Goal: Download file/media

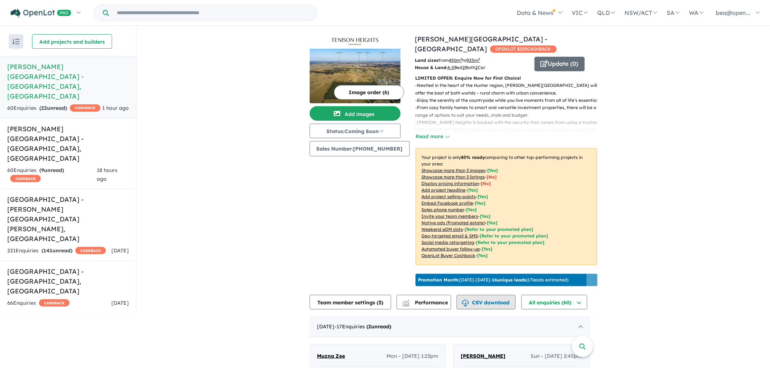
click at [493, 303] on button "CSV download" at bounding box center [486, 302] width 59 height 15
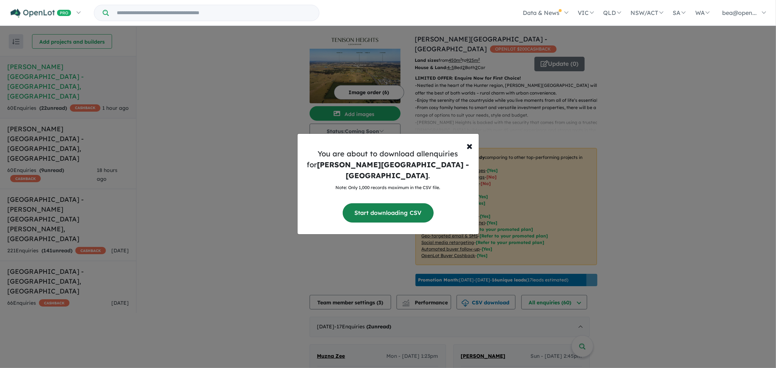
click at [405, 216] on button "Start downloading CSV" at bounding box center [388, 212] width 91 height 19
click at [471, 151] on span "×" at bounding box center [470, 145] width 6 height 15
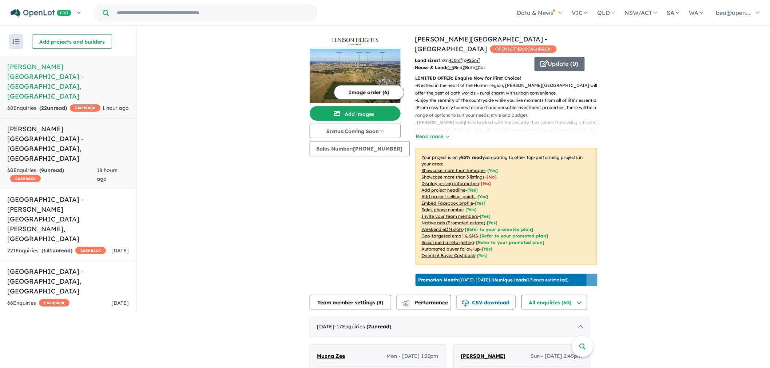
drag, startPoint x: 31, startPoint y: 139, endPoint x: 35, endPoint y: 140, distance: 3.7
click at [31, 175] on span "CASHBACK" at bounding box center [25, 178] width 31 height 7
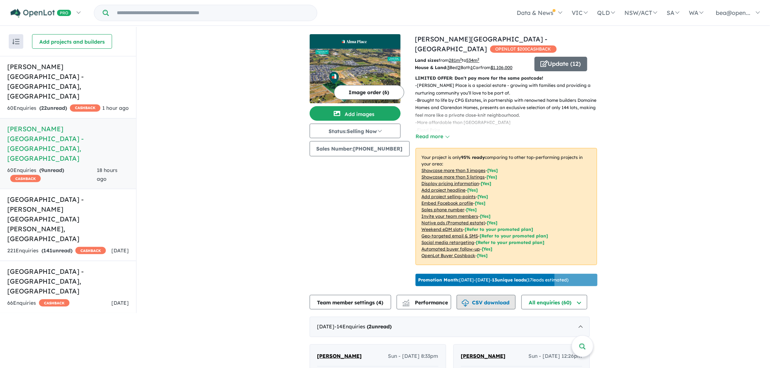
click at [469, 302] on img "button" at bounding box center [465, 303] width 7 height 7
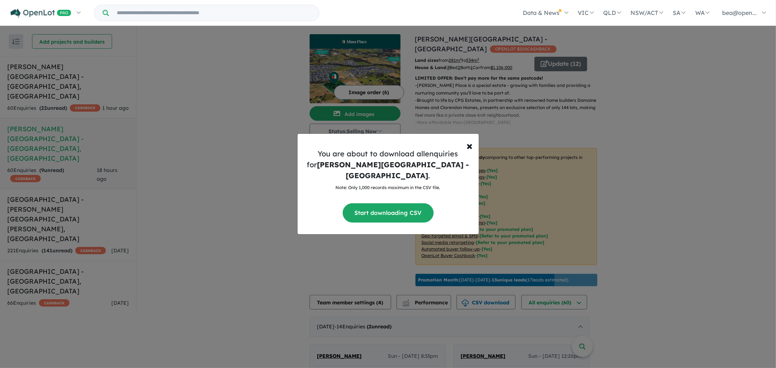
click at [413, 211] on button "Start downloading CSV" at bounding box center [388, 212] width 91 height 19
click at [468, 150] on span "×" at bounding box center [470, 145] width 6 height 15
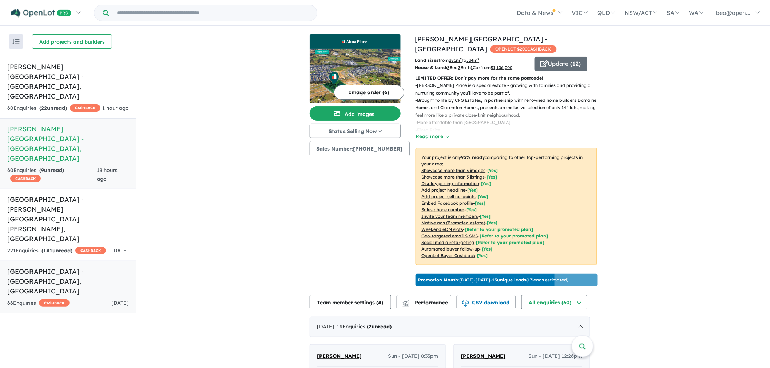
click at [75, 267] on h5 "[GEOGRAPHIC_DATA] - [GEOGRAPHIC_DATA] , [GEOGRAPHIC_DATA]" at bounding box center [68, 281] width 122 height 29
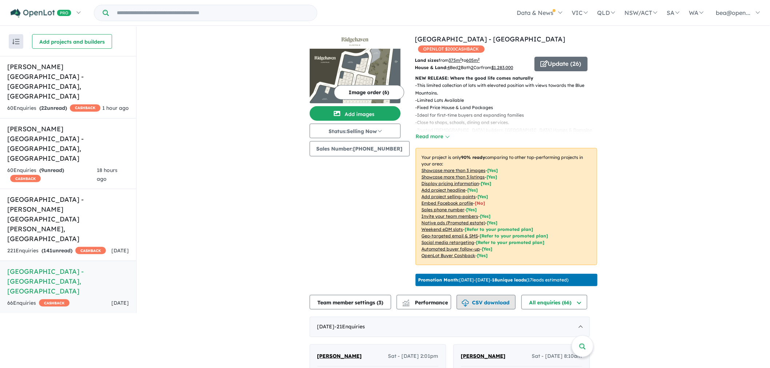
click at [488, 298] on button "CSV download" at bounding box center [486, 302] width 59 height 15
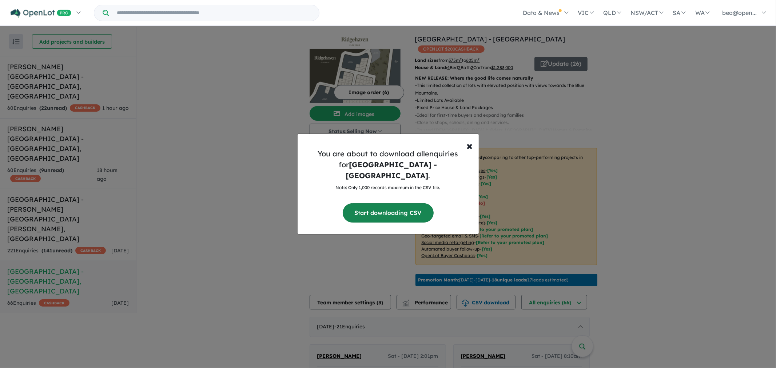
click at [394, 207] on button "Start downloading CSV" at bounding box center [388, 212] width 91 height 19
click at [468, 153] on span "×" at bounding box center [470, 145] width 6 height 15
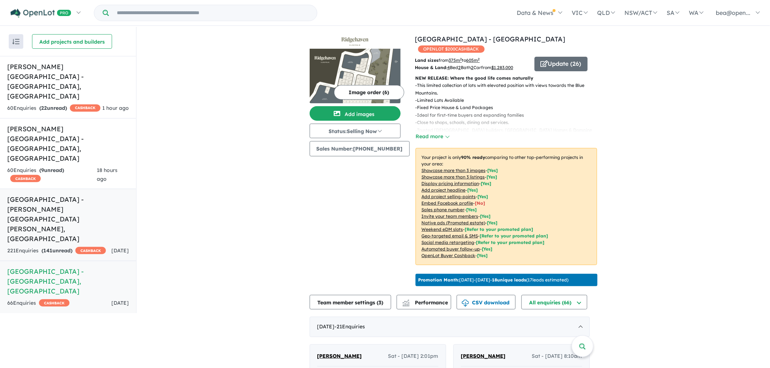
click at [27, 195] on h5 "[GEOGRAPHIC_DATA] - [PERSON_NAME][GEOGRAPHIC_DATA][PERSON_NAME] , [GEOGRAPHIC_D…" at bounding box center [68, 219] width 122 height 49
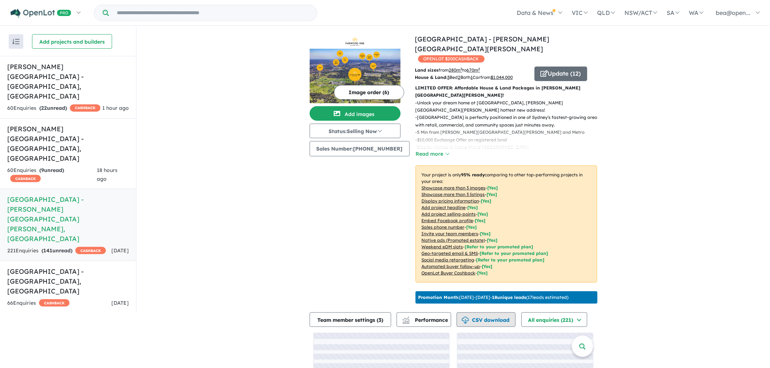
click at [473, 313] on button "CSV download" at bounding box center [486, 320] width 59 height 15
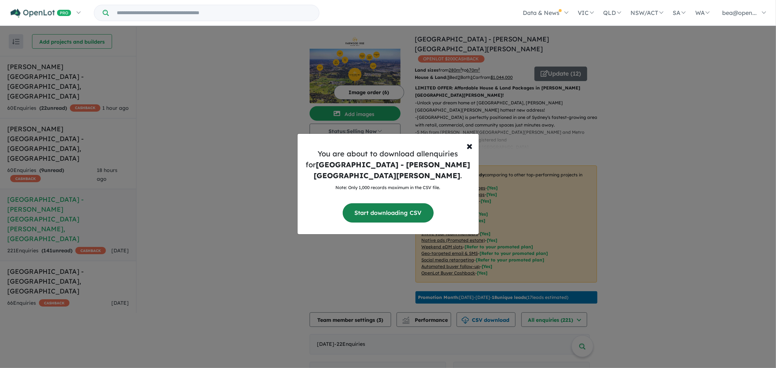
click at [390, 210] on button "Start downloading CSV" at bounding box center [388, 212] width 91 height 19
click at [470, 151] on span "×" at bounding box center [470, 145] width 6 height 15
